Goal: Task Accomplishment & Management: Use online tool/utility

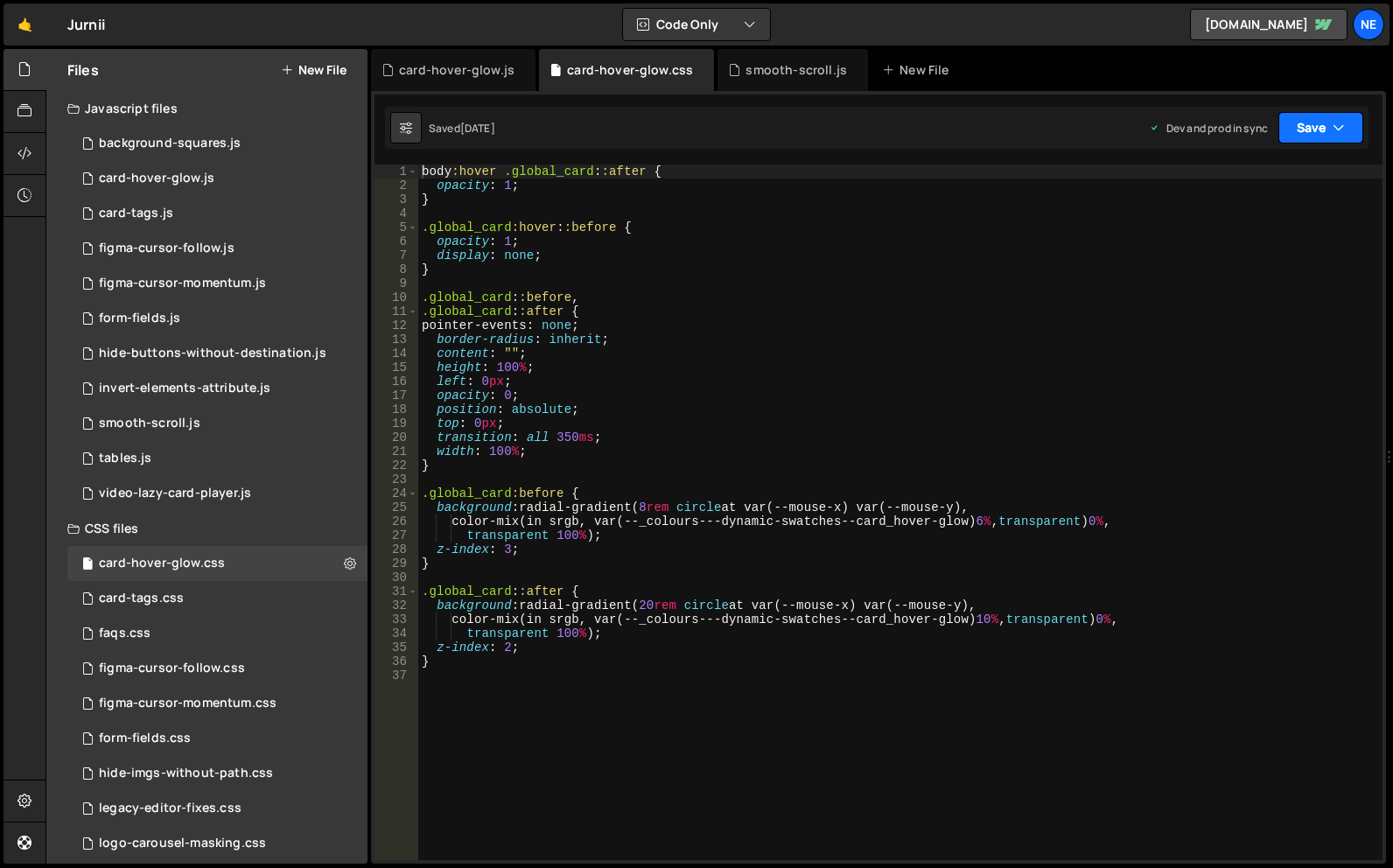
click at [1317, 136] on button "Save" at bounding box center [1321, 128] width 85 height 31
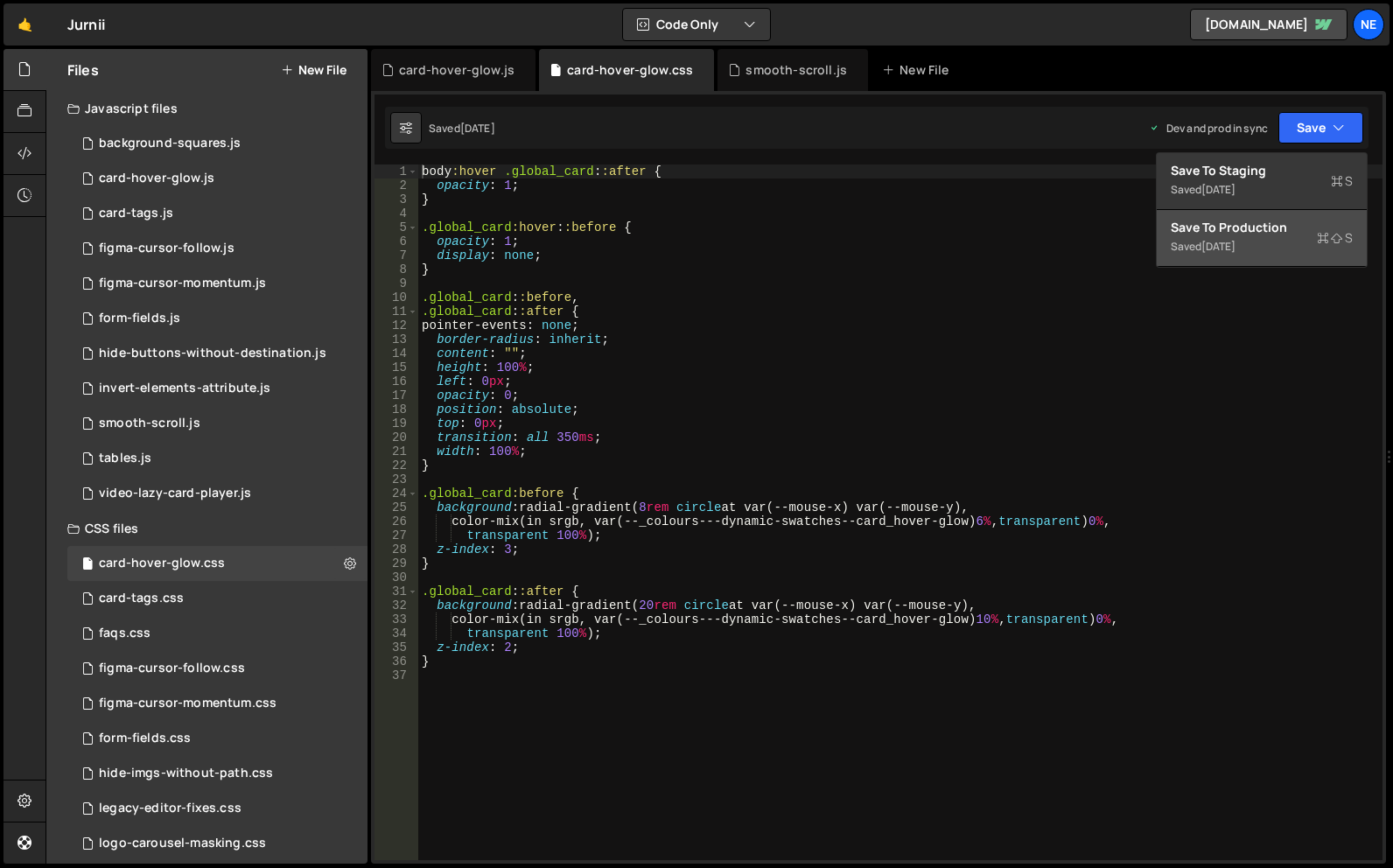
click at [1235, 245] on div "[DATE]" at bounding box center [1218, 247] width 34 height 15
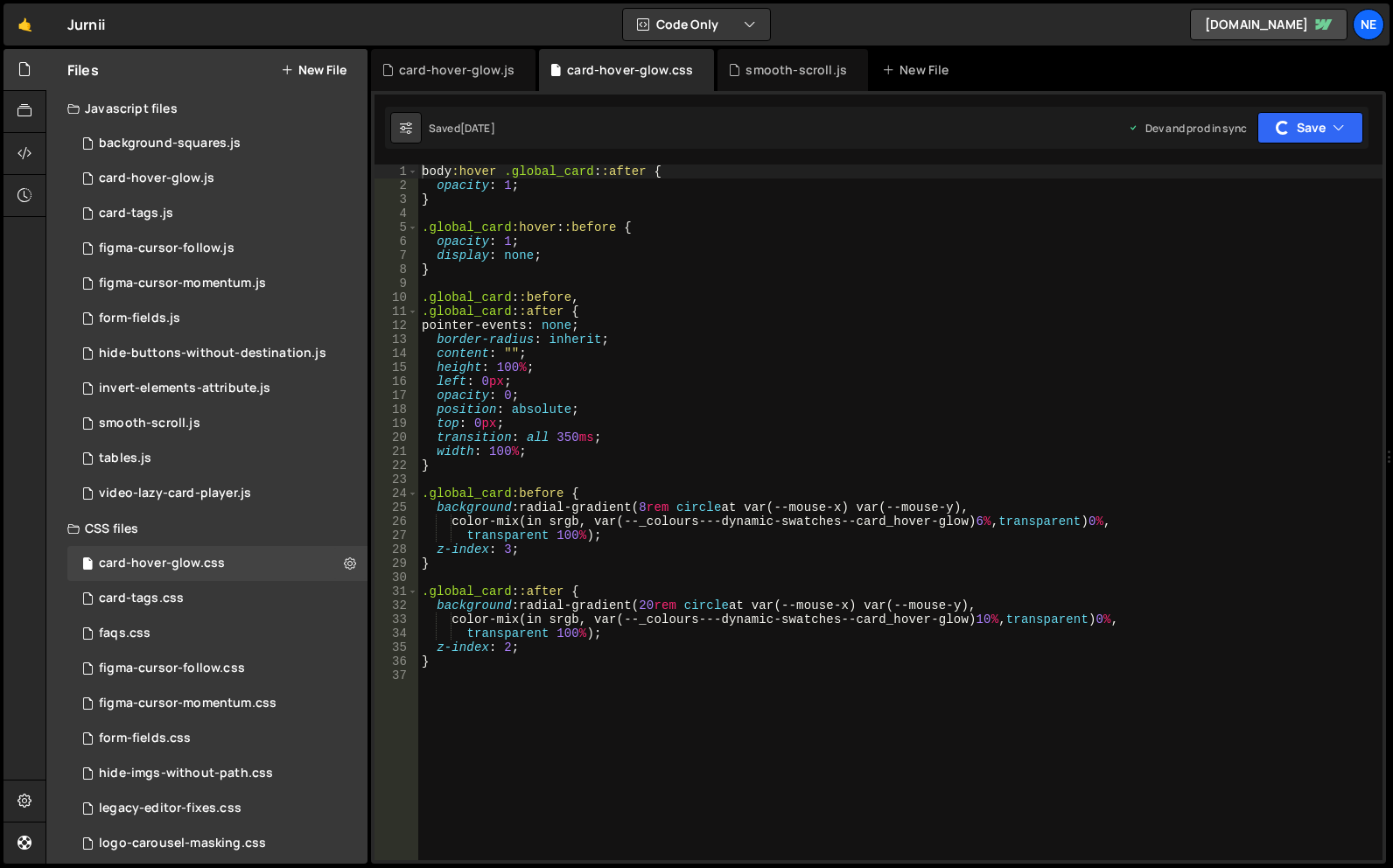
click at [549, 202] on div "body :hover .global_card : :after { opacity : 1 ; } .global_card :hover : :befo…" at bounding box center [901, 526] width 964 height 723
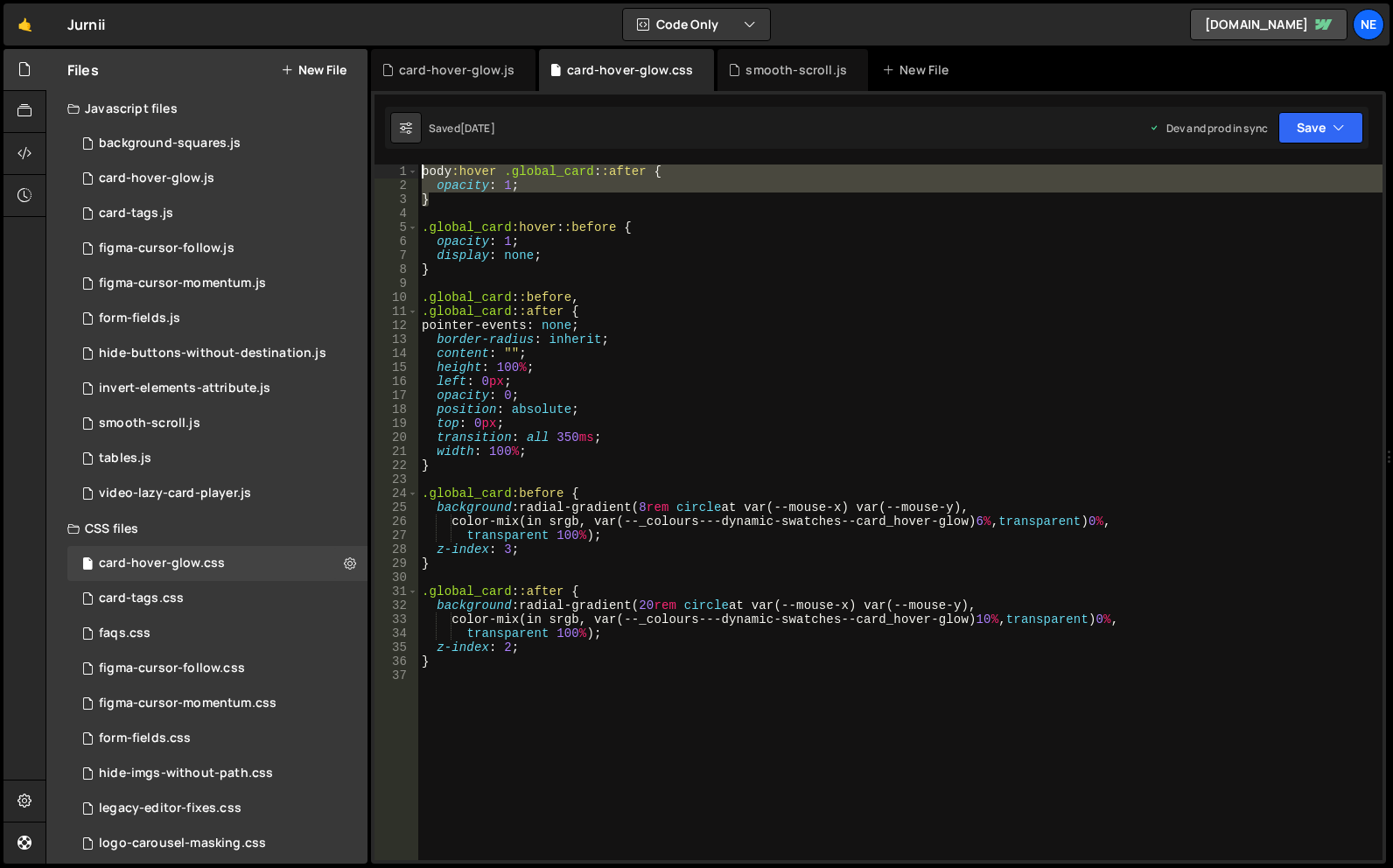
drag, startPoint x: 476, startPoint y: 198, endPoint x: 400, endPoint y: 161, distance: 84.5
click at [400, 161] on div "XXXXXXXXXXXXXXXXXXXXXXXXXXXXXXXXXXXXXXXXXXXXXXXXXXXXXXXXXXXXXXXXXXXXXXXXXXXXXXX…" at bounding box center [879, 477] width 1015 height 773
click at [463, 188] on div "body :hover .global_card : :after { opacity : 1 ; } .global_card :hover : :befo…" at bounding box center [901, 512] width 964 height 695
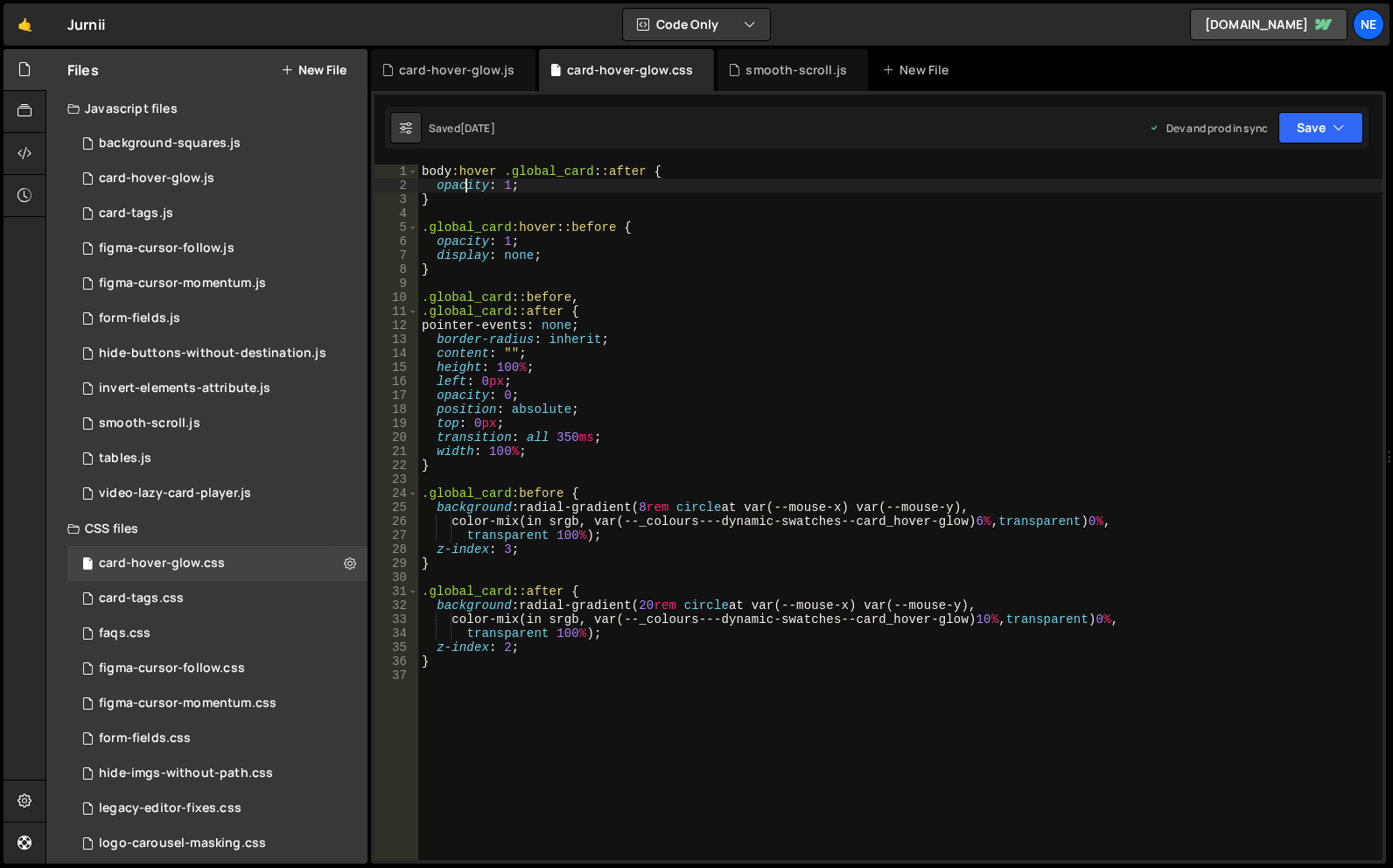
click at [465, 198] on div "body :hover .global_card : :after { opacity : 1 ; } .global_card :hover : :befo…" at bounding box center [901, 526] width 964 height 723
type textarea "}"
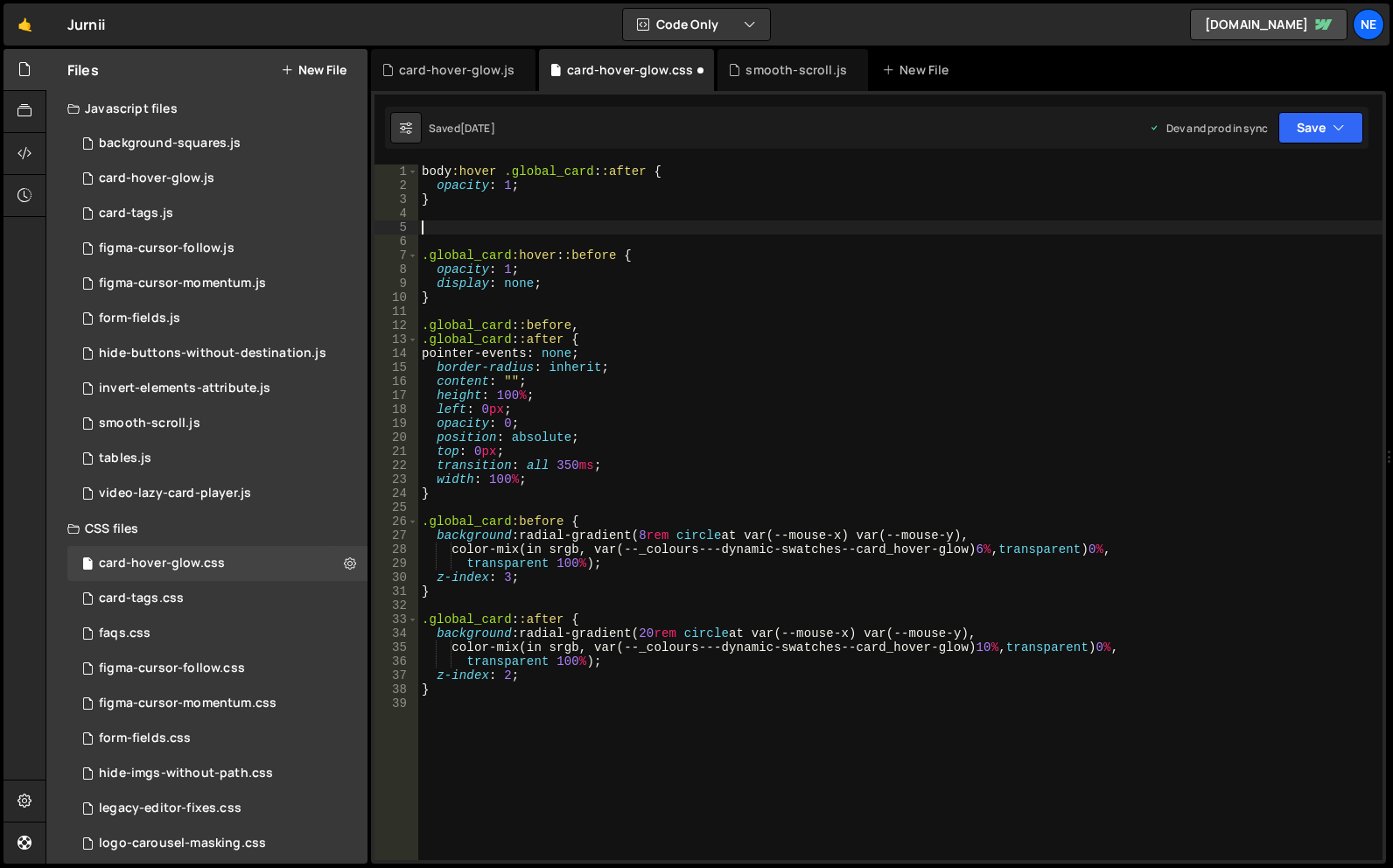
paste textarea "w-variant-a880884b-607c-eede-fe52-197215aa5f84"
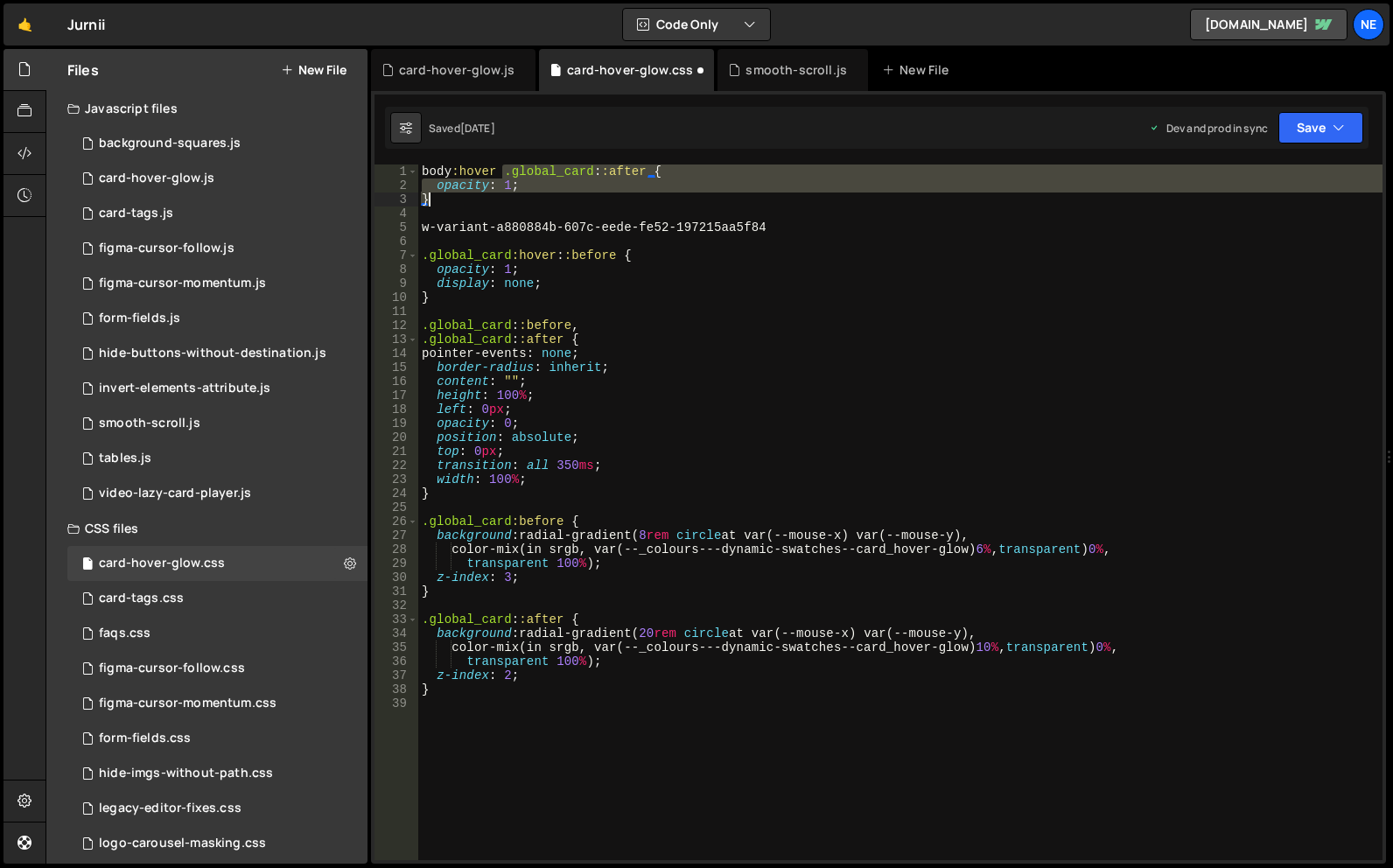
drag, startPoint x: 503, startPoint y: 171, endPoint x: 521, endPoint y: 195, distance: 30.0
click at [521, 195] on div "body :hover .global_card : :after { opacity : 1 ; } w-variant-a880884b-607c-eed…" at bounding box center [901, 526] width 964 height 723
click at [421, 231] on div "body :hover .global_card : :after { opacity : 1 ; } w-variant-a880884b-607c-eed…" at bounding box center [901, 526] width 964 height 723
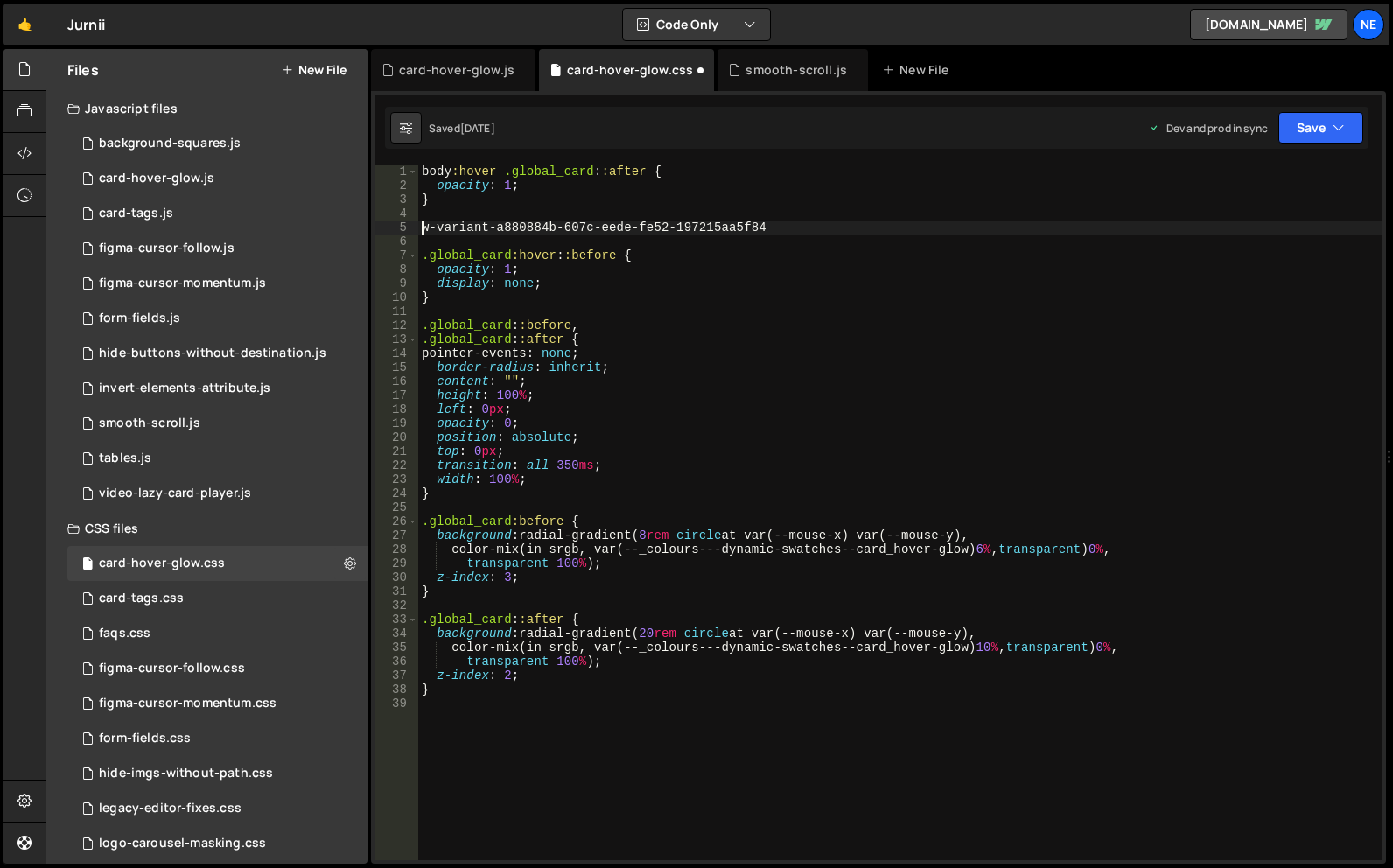
paste textarea "}"
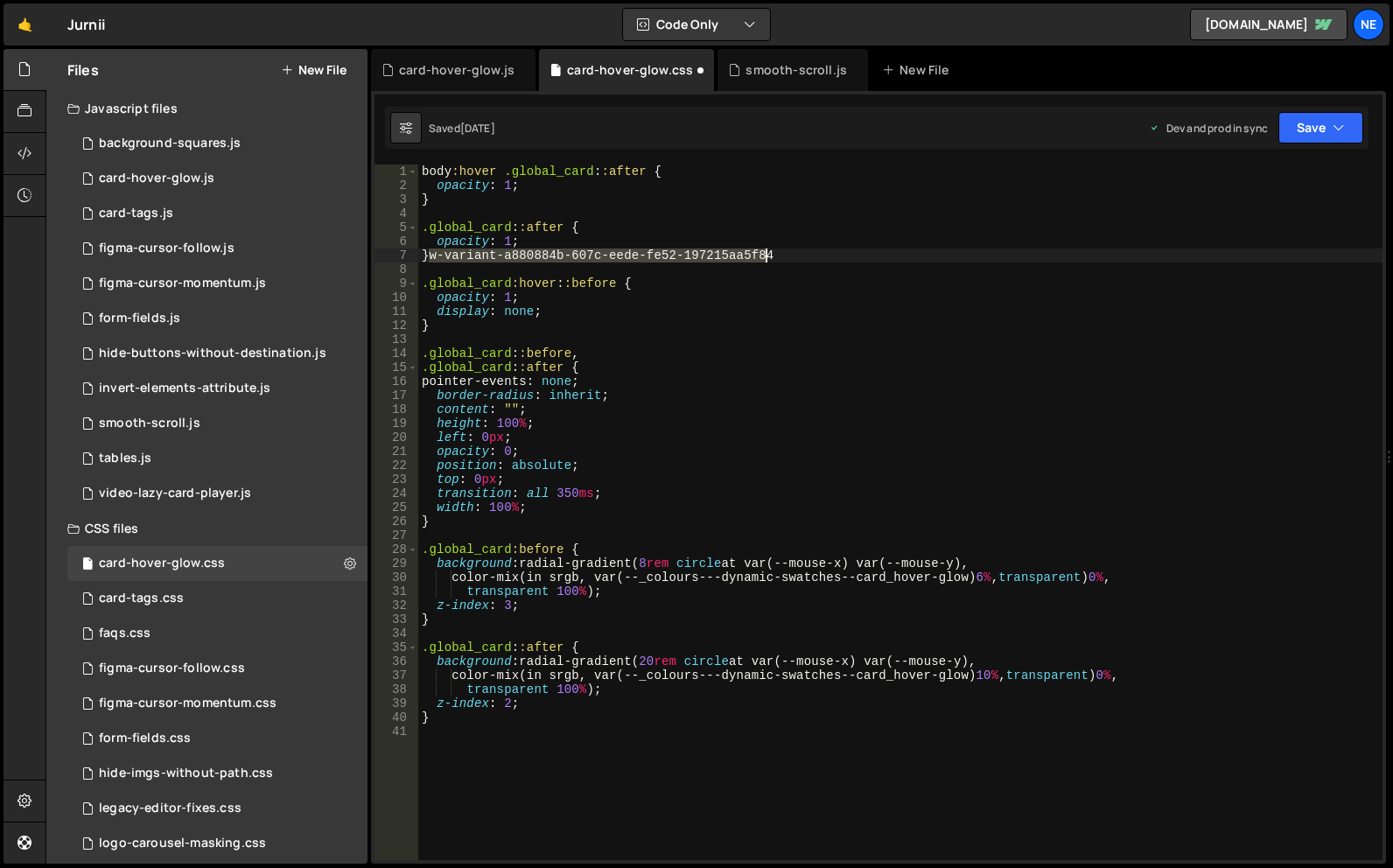
drag, startPoint x: 430, startPoint y: 254, endPoint x: 819, endPoint y: 254, distance: 389.0
click at [819, 254] on div "body :hover .global_card : :after { opacity : 1 ; } .global_card : :after { opa…" at bounding box center [901, 526] width 964 height 723
click at [513, 228] on div "body :hover .global_card : :after { opacity : 1 ; } .global_card : :after { opa…" at bounding box center [901, 526] width 964 height 723
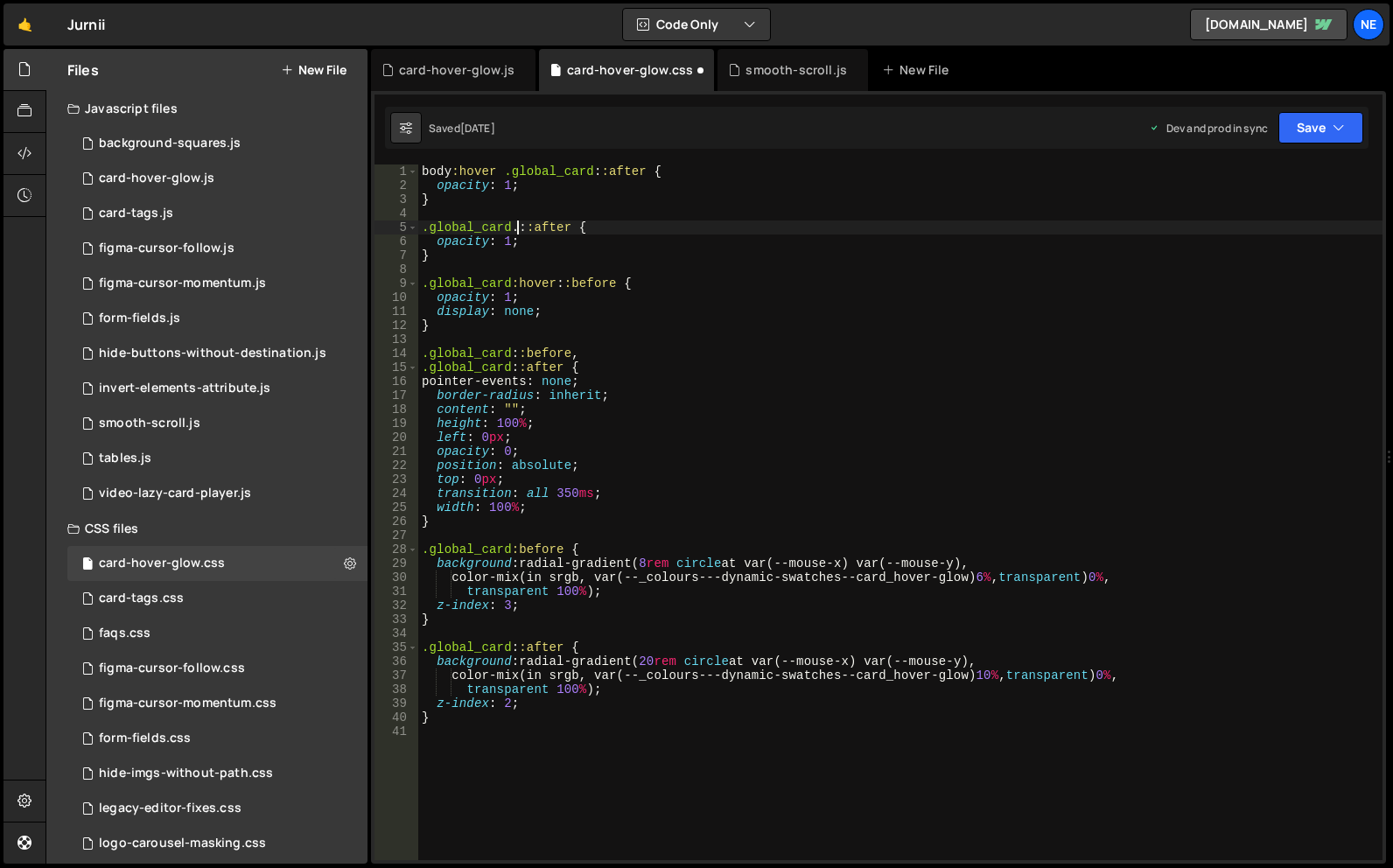
scroll to position [0, 6]
paste textarea "w-variant-a880884b-607c-eede-fe52-197215aa5f84"
click at [508, 242] on div "body :hover .global_card : :after { opacity : 1 ; } .global_card.w-variant-a880…" at bounding box center [901, 526] width 964 height 723
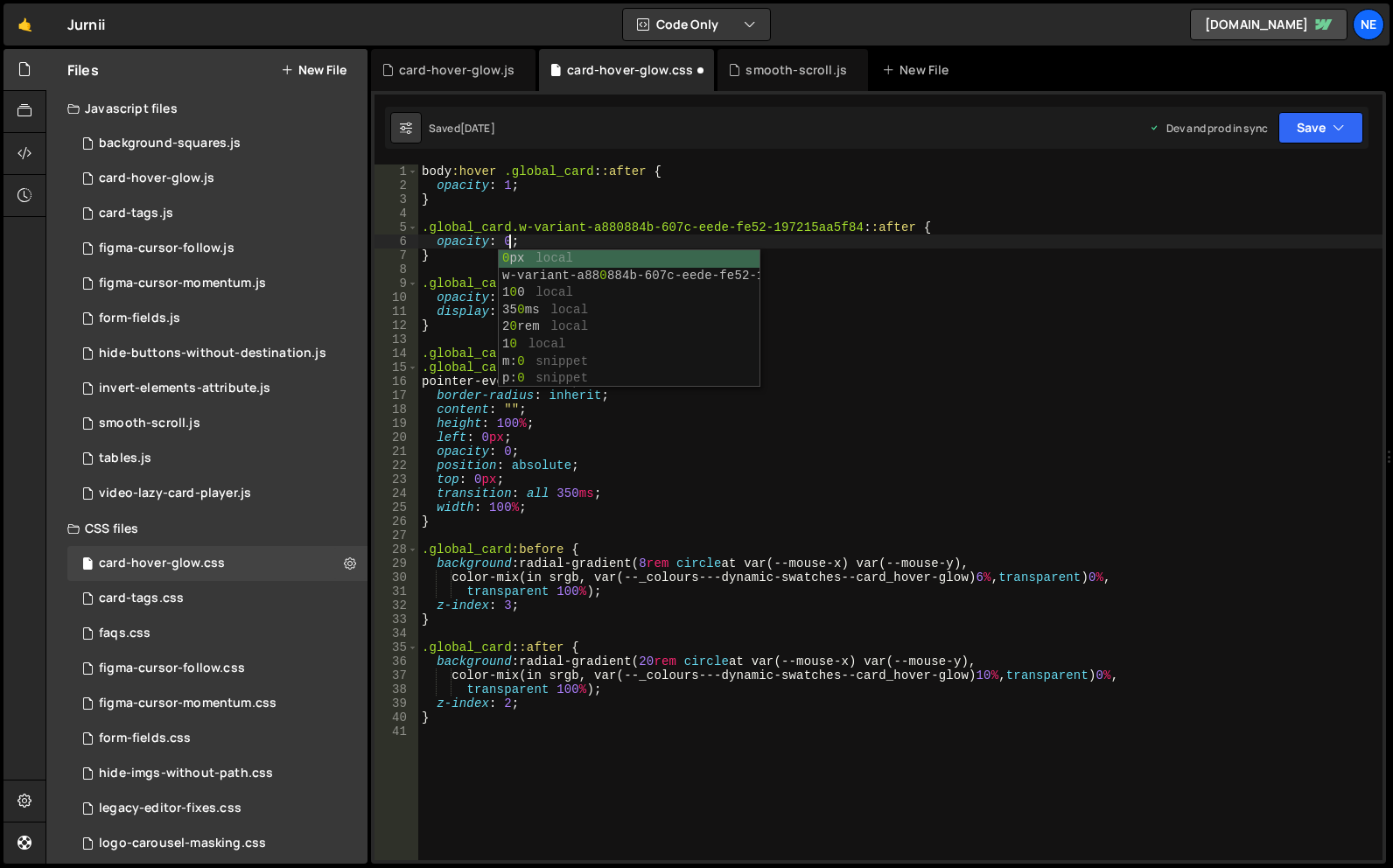
scroll to position [0, 6]
click at [1310, 137] on button "Save" at bounding box center [1321, 128] width 85 height 31
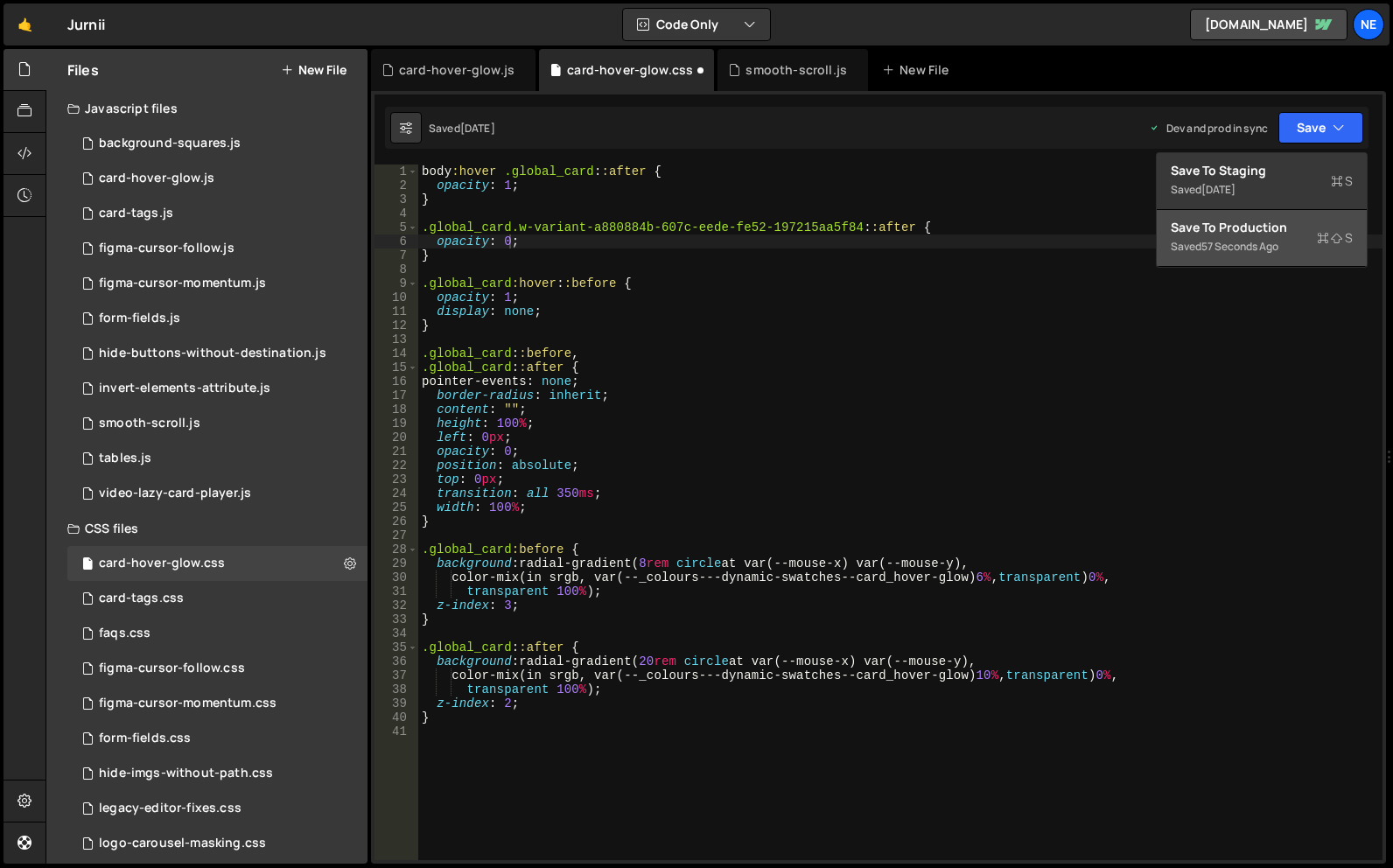
click at [1239, 230] on div "Save to Production S" at bounding box center [1262, 227] width 182 height 18
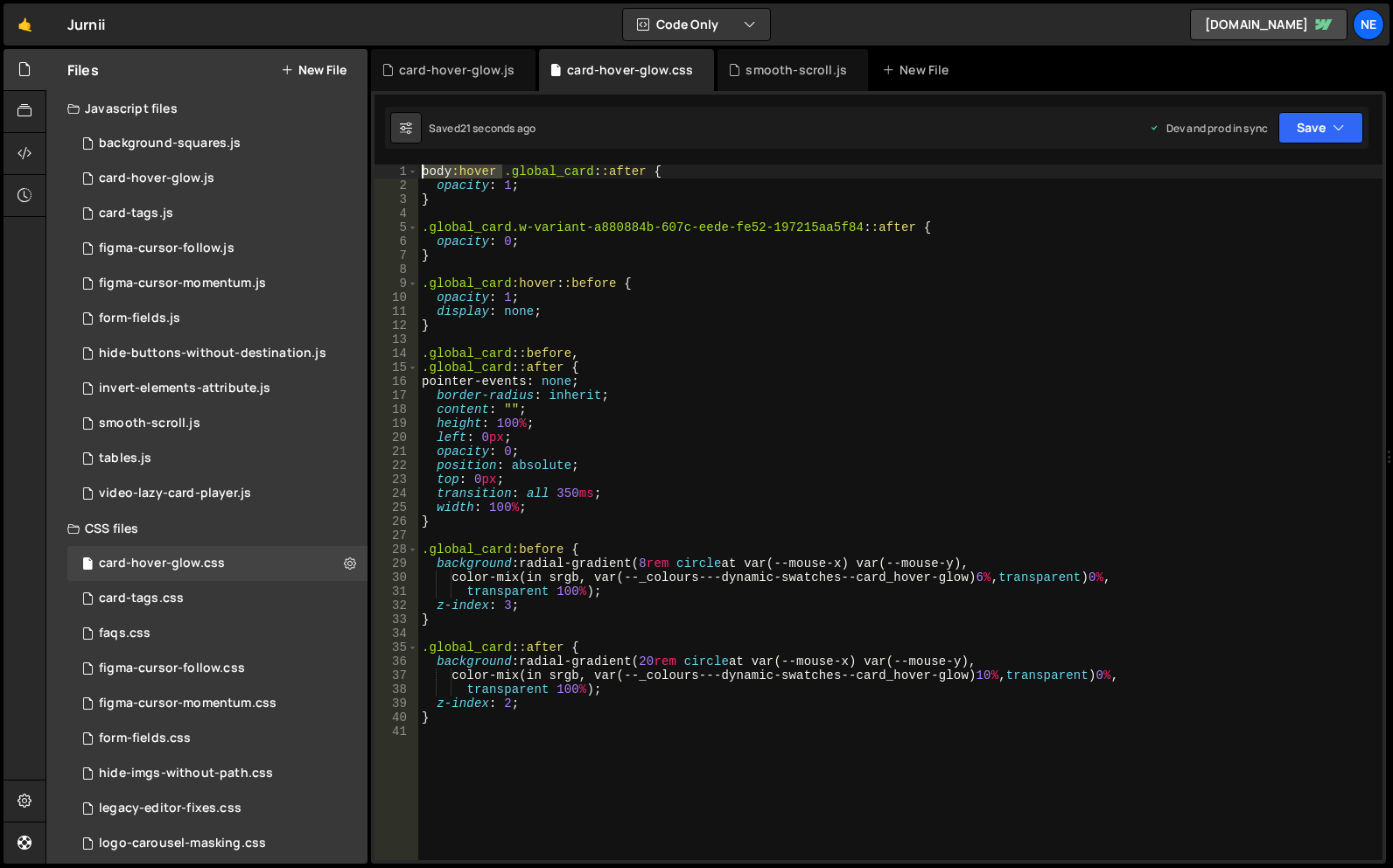
drag, startPoint x: 503, startPoint y: 174, endPoint x: 380, endPoint y: 165, distance: 123.3
click at [380, 165] on div "body:hover .global_card::after { 1 2 3 4 5 6 7 8 9 10 11 12 13 14 15 16 17 18 1…" at bounding box center [878, 512] width 1008 height 695
click at [422, 228] on div "body :hover .global_card : :after { opacity : 1 ; } .global_card.w-variant-a880…" at bounding box center [901, 526] width 964 height 723
paste textarea "body:hover"
click at [1353, 120] on button "Save" at bounding box center [1321, 128] width 85 height 31
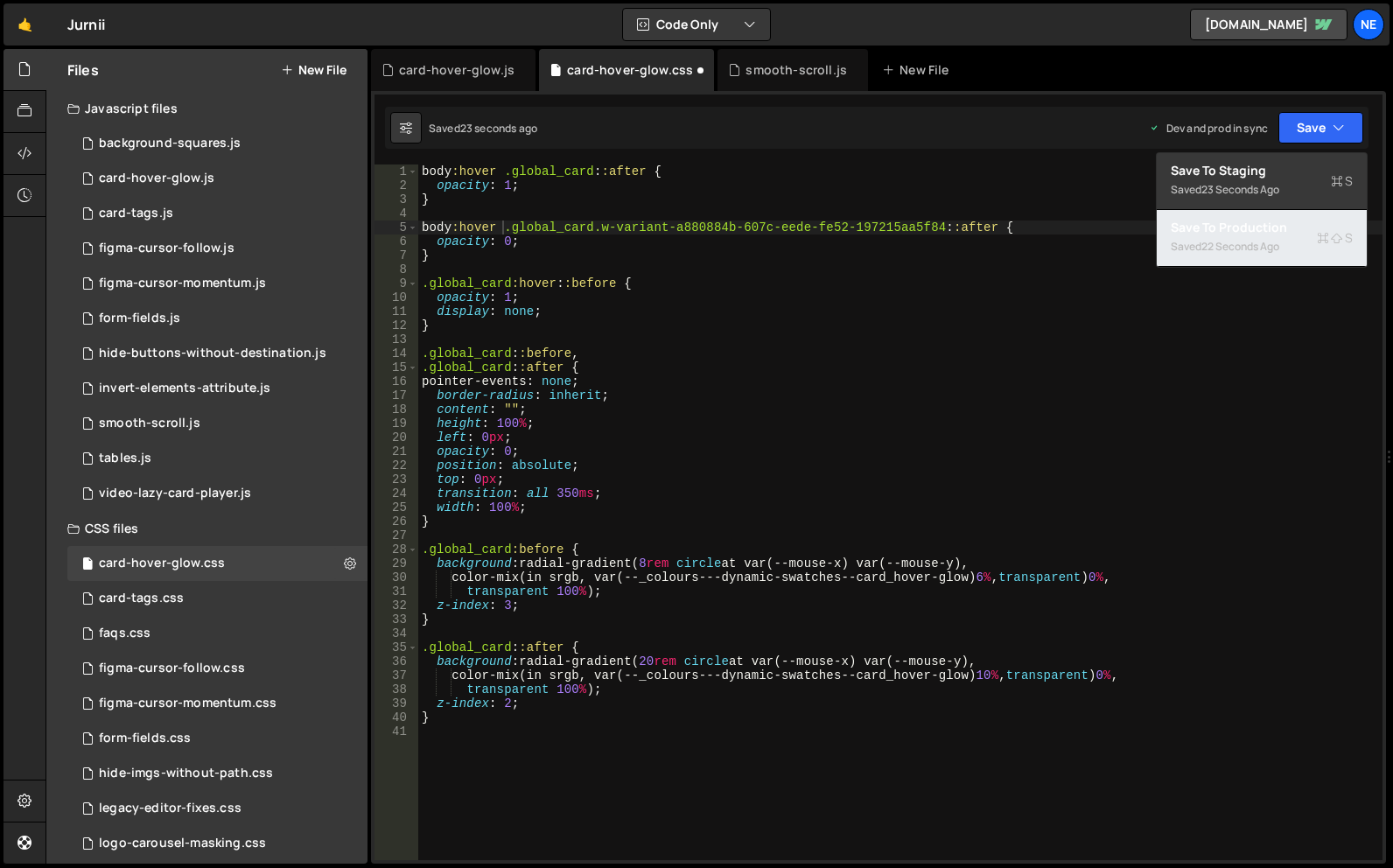
drag, startPoint x: 1224, startPoint y: 243, endPoint x: 1078, endPoint y: 258, distance: 146.8
click at [1225, 242] on div "22 seconds ago" at bounding box center [1240, 247] width 77 height 15
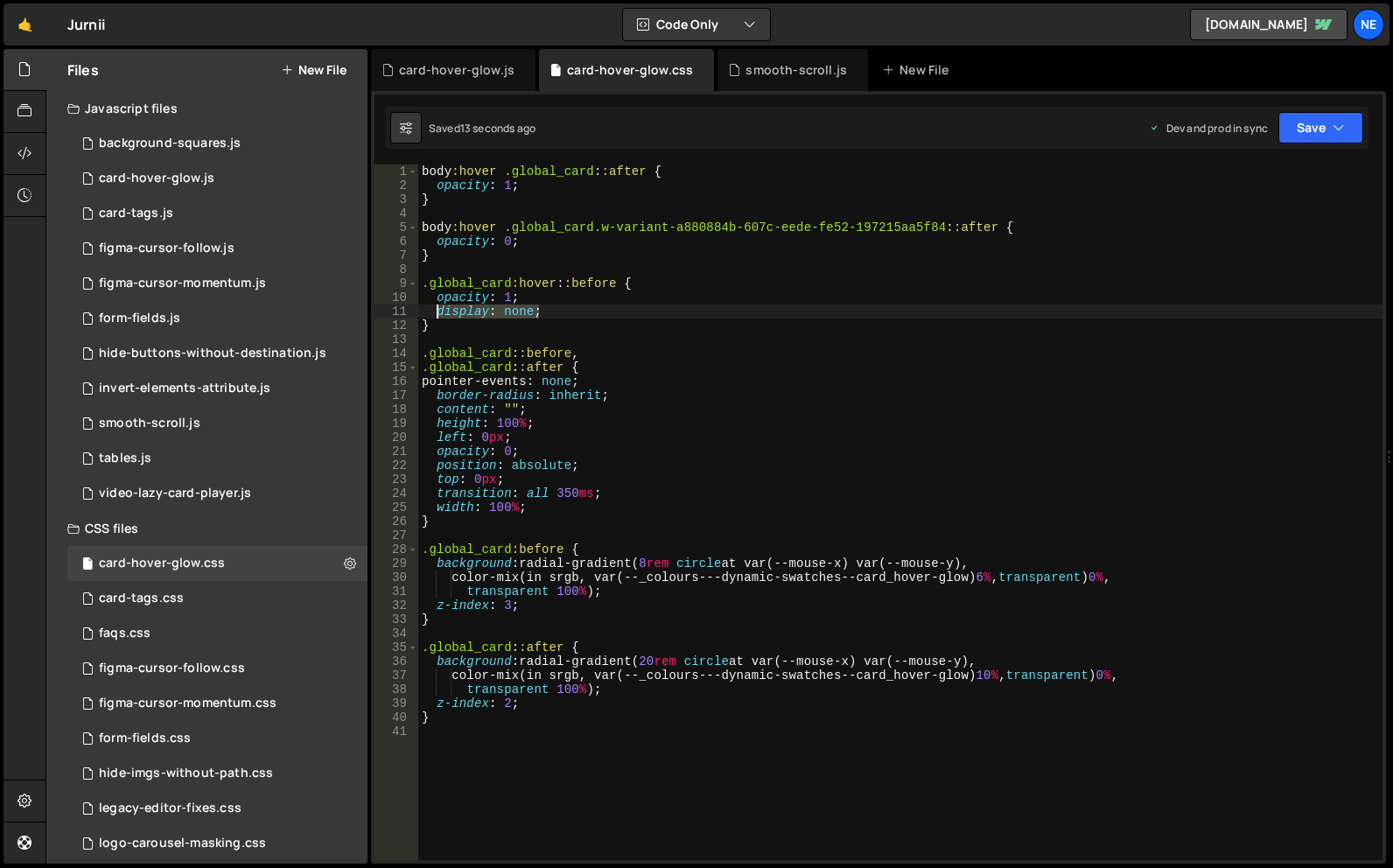
drag, startPoint x: 540, startPoint y: 315, endPoint x: 438, endPoint y: 311, distance: 102.1
click at [438, 311] on div "body :hover .global_card : :after { opacity : 1 ; } body :hover .global_card.w-…" at bounding box center [901, 526] width 964 height 723
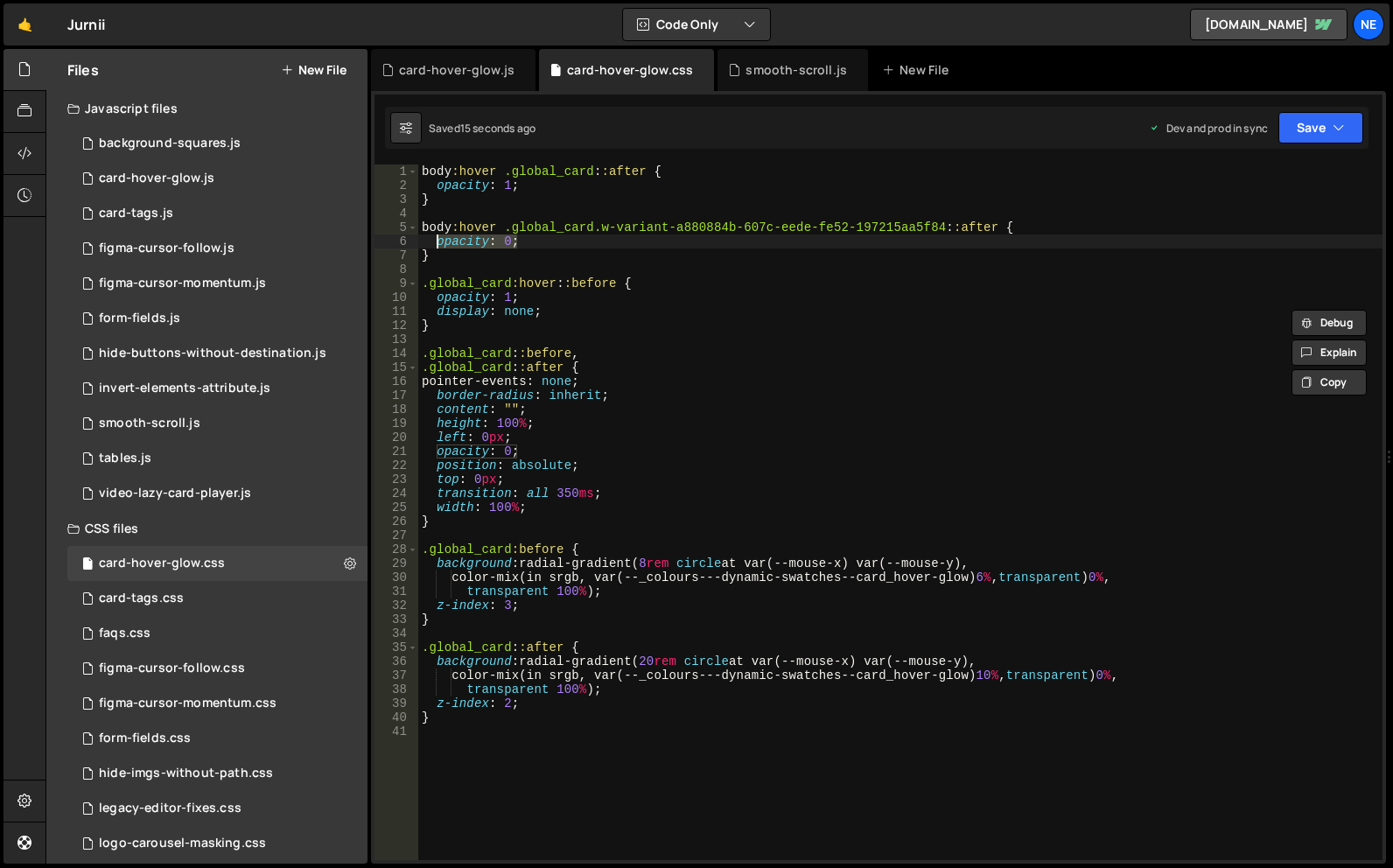
drag, startPoint x: 515, startPoint y: 244, endPoint x: 437, endPoint y: 240, distance: 78.1
click at [437, 240] on div "body :hover .global_card : :after { opacity : 1 ; } body :hover .global_card.w-…" at bounding box center [901, 526] width 964 height 723
paste textarea "display: none"
type textarea "display: none;"
click at [1339, 128] on icon "button" at bounding box center [1338, 128] width 12 height 18
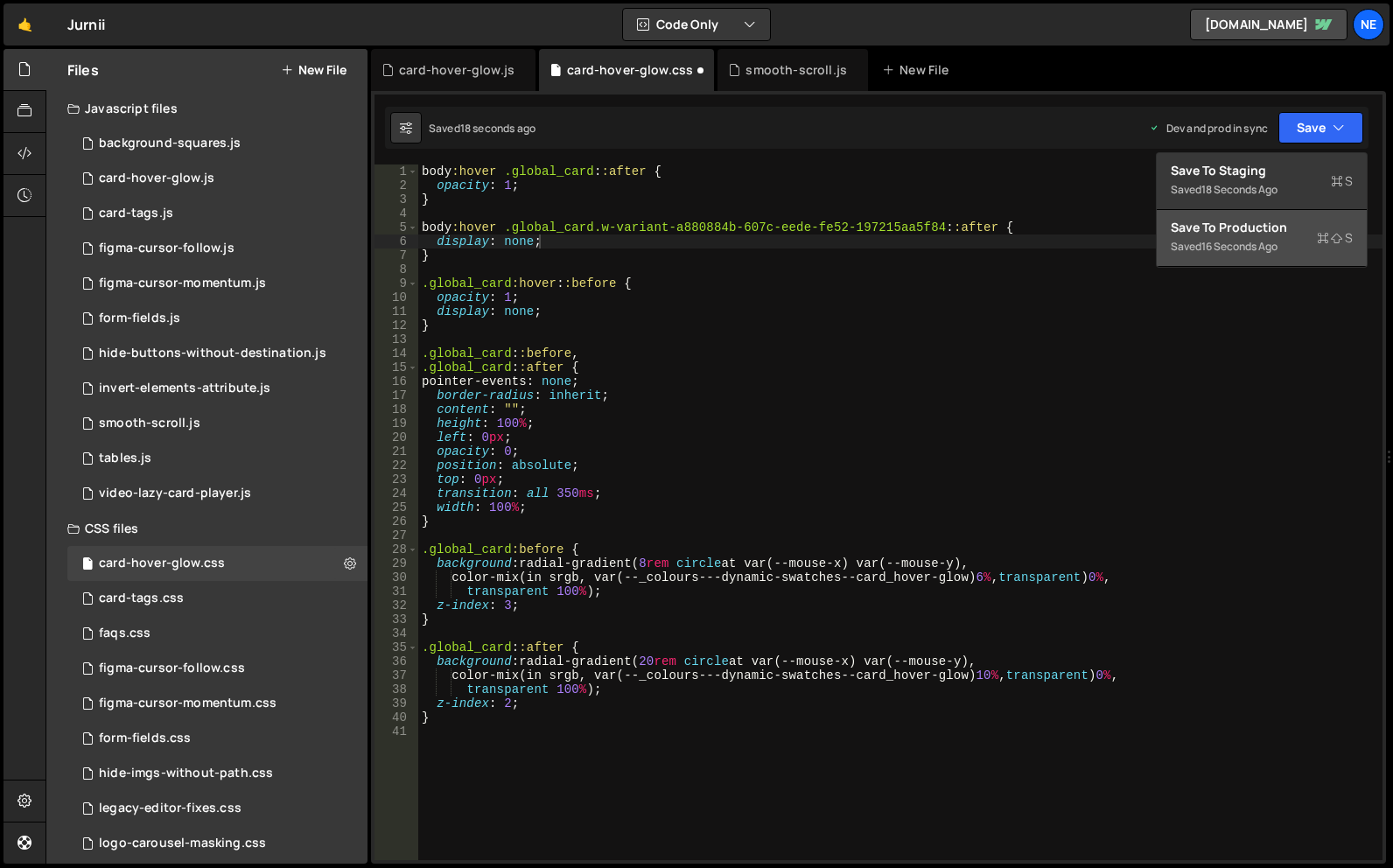
click at [1230, 240] on div "16 seconds ago" at bounding box center [1239, 247] width 77 height 15
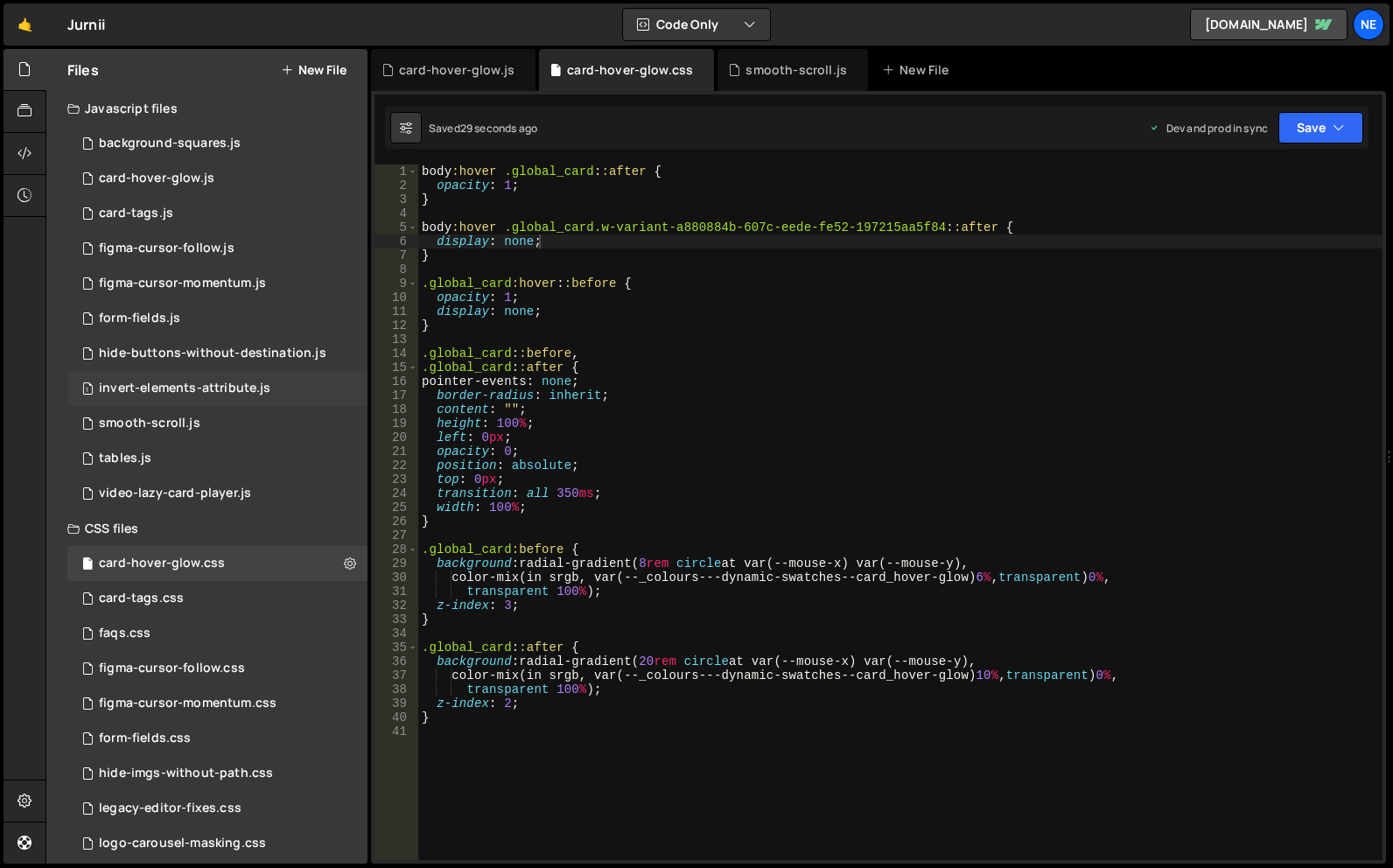
click at [215, 394] on div "invert-elements-attribute.js" at bounding box center [184, 388] width 171 height 16
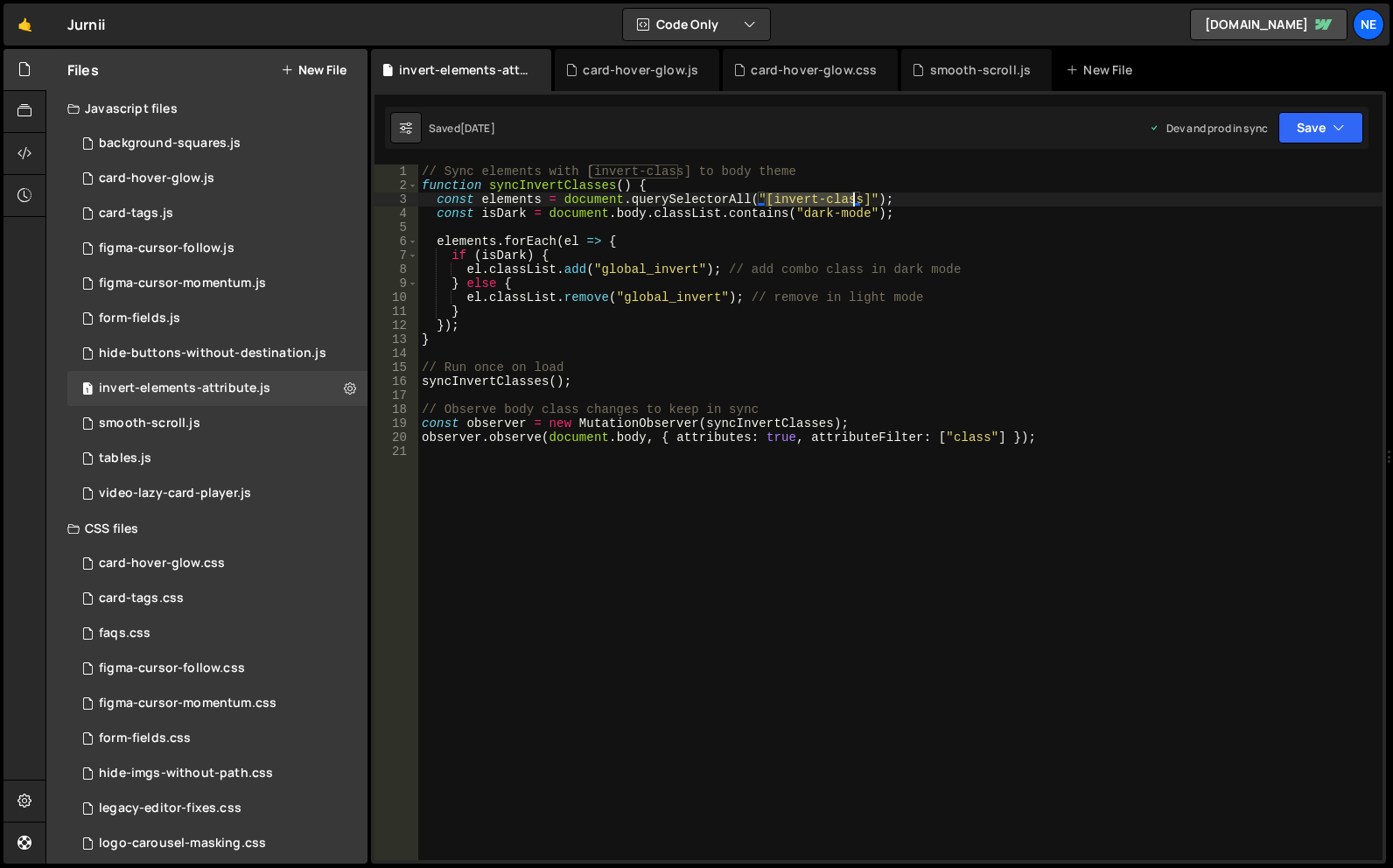
drag, startPoint x: 763, startPoint y: 198, endPoint x: 855, endPoint y: 200, distance: 92.0
click at [855, 200] on div "// Sync elements with [invert-class] to body theme function syncInvertClasses (…" at bounding box center [901, 526] width 964 height 723
click at [1056, 410] on div "// Sync elements with [invert-class] to body theme function syncInvertClasses (…" at bounding box center [901, 526] width 964 height 723
type textarea "// Observe body class changes to keep in sync"
click at [1093, 448] on div "// Sync elements with [invert-class] to body theme function syncInvertClasses (…" at bounding box center [901, 526] width 964 height 723
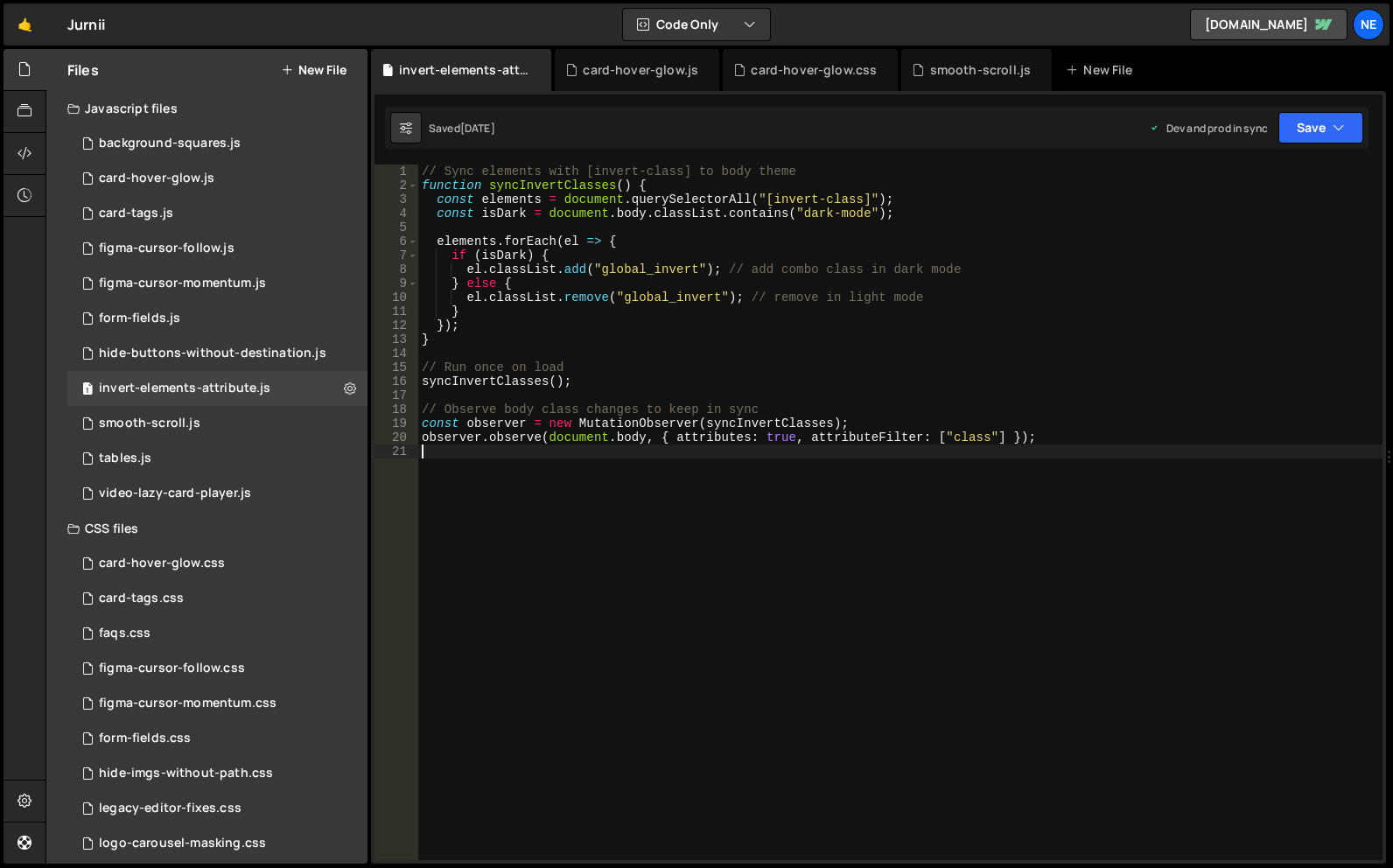
click at [422, 175] on div "// Sync elements with [invert-class] to body theme function syncInvertClasses (…" at bounding box center [901, 526] width 964 height 723
type textarea "// Sync elements with [invert-class] to body theme"
